Goal: Find specific page/section: Find specific page/section

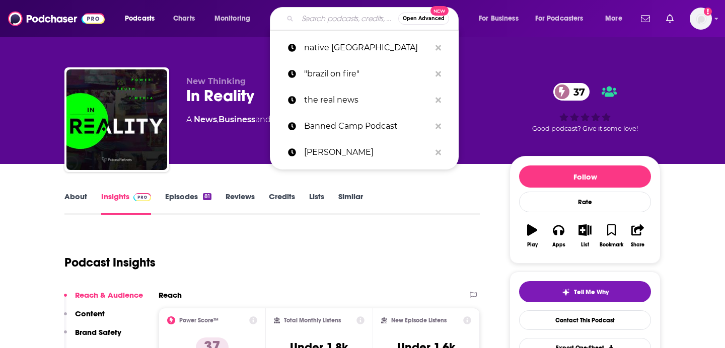
click at [322, 20] on input "Search podcasts, credits, & more..." at bounding box center [347, 19] width 101 height 16
paste input "That Said with [PERSON_NAME]"
type input "That Said with [PERSON_NAME]"
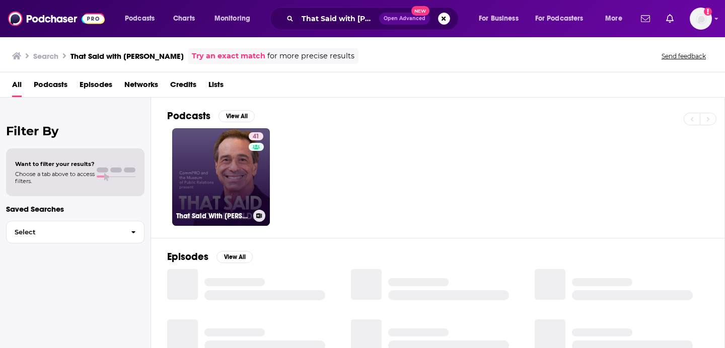
click at [214, 192] on link "41 That Said With [PERSON_NAME]" at bounding box center [221, 177] width 98 height 98
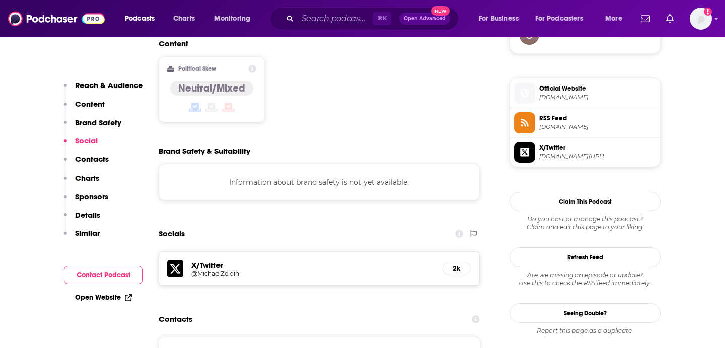
scroll to position [799, 0]
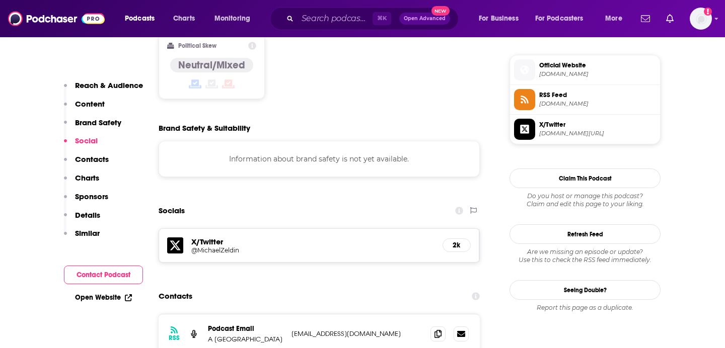
click at [206, 247] on h5 "@MichaelZeldin" at bounding box center [271, 251] width 161 height 8
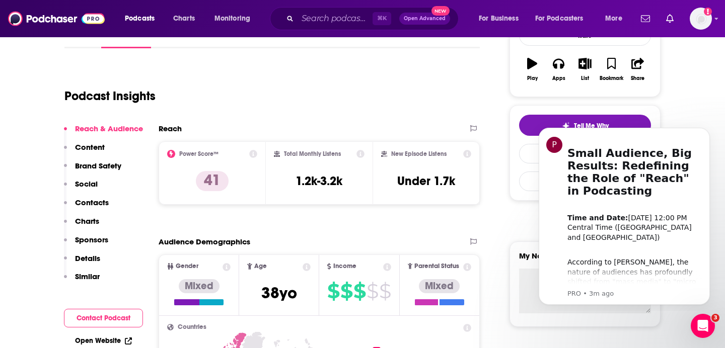
scroll to position [213, 0]
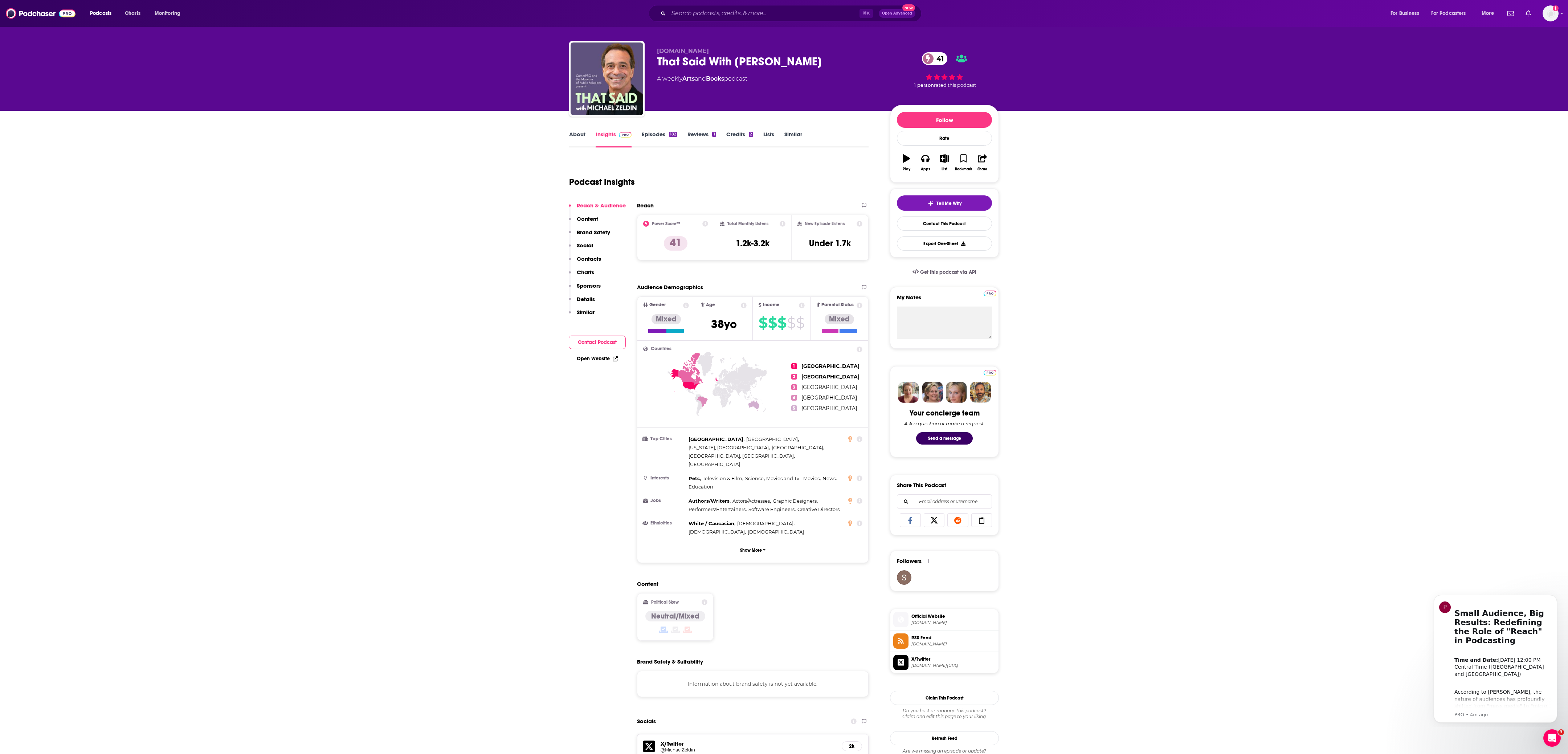
scroll to position [0, 0]
